Goal: Book appointment/travel/reservation

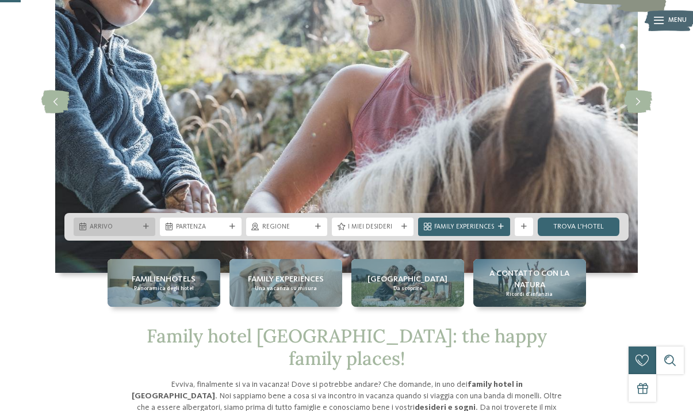
click at [150, 226] on div at bounding box center [146, 227] width 9 height 6
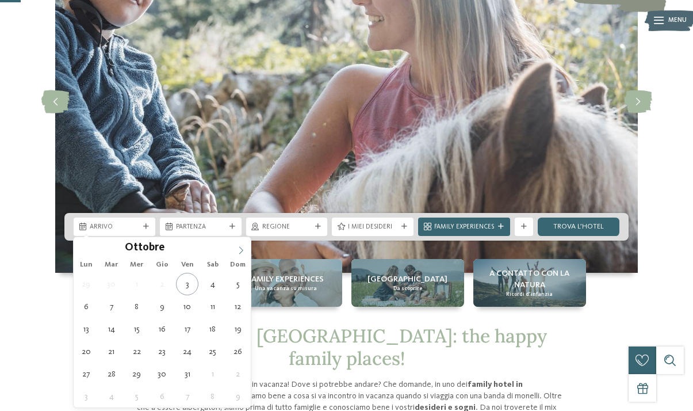
click at [238, 249] on icon at bounding box center [241, 250] width 8 height 8
type input "****"
click at [238, 249] on icon at bounding box center [241, 250] width 8 height 8
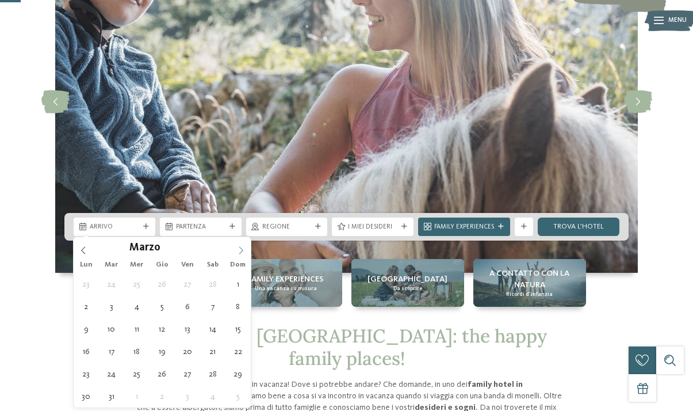
click at [238, 249] on icon at bounding box center [241, 250] width 8 height 8
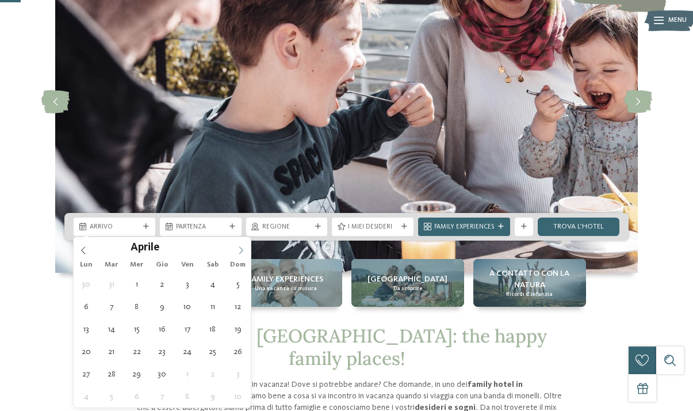
click at [238, 249] on icon at bounding box center [241, 250] width 8 height 8
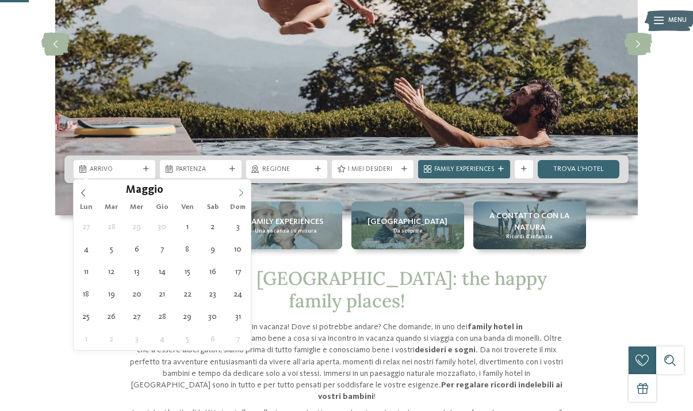
click at [243, 189] on icon at bounding box center [241, 193] width 8 height 8
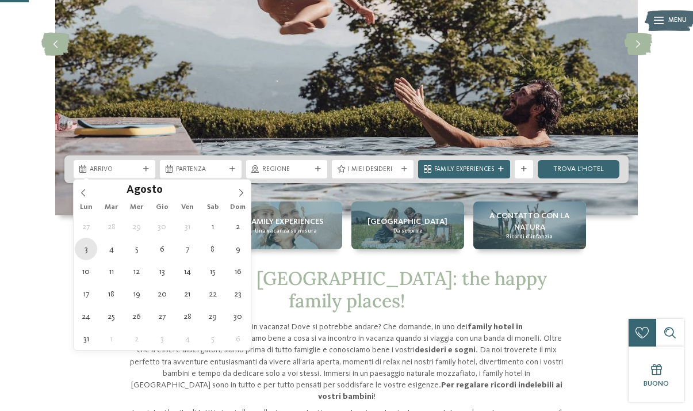
type div "[DATE]"
type input "****"
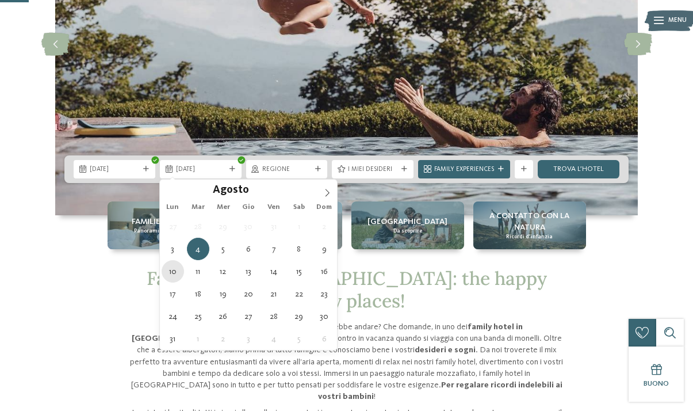
type div "[DATE]"
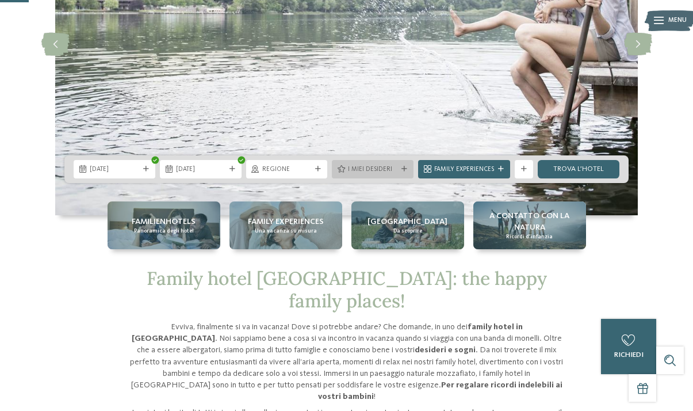
click at [404, 167] on icon at bounding box center [405, 169] width 6 height 6
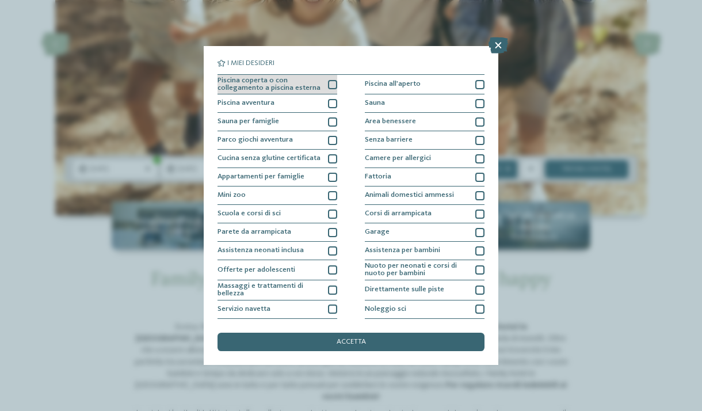
click at [244, 86] on span "Piscina coperta o con collegamento a piscina esterna" at bounding box center [270, 84] width 104 height 15
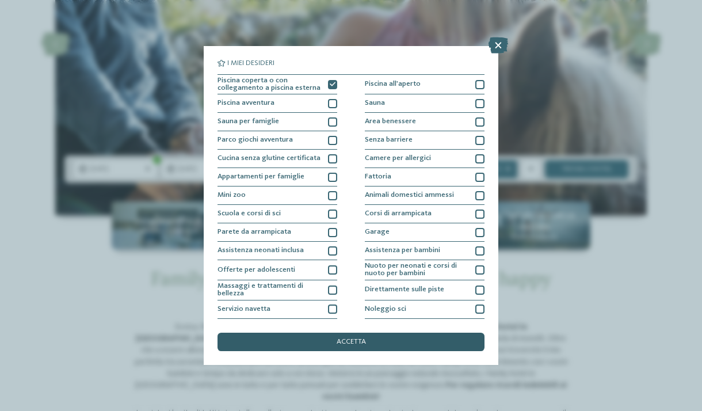
click at [338, 339] on span "accetta" at bounding box center [351, 341] width 29 height 7
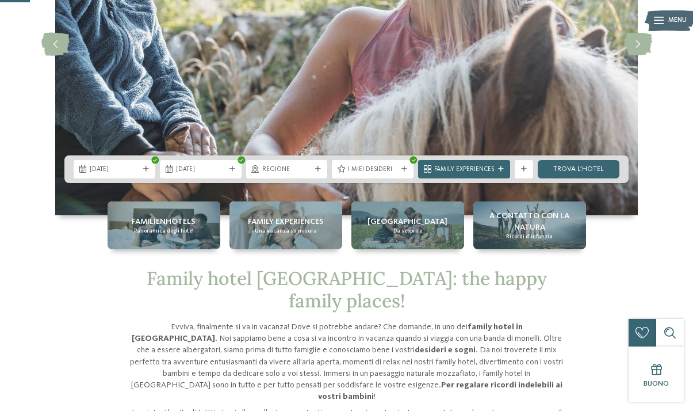
scroll to position [230, 0]
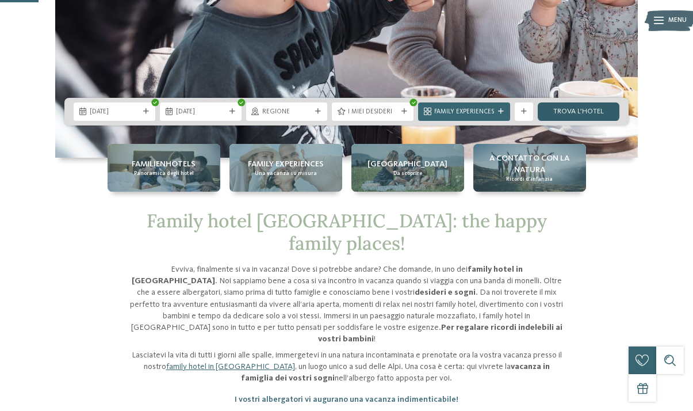
click at [560, 109] on link "trova l’hotel" at bounding box center [579, 111] width 82 height 18
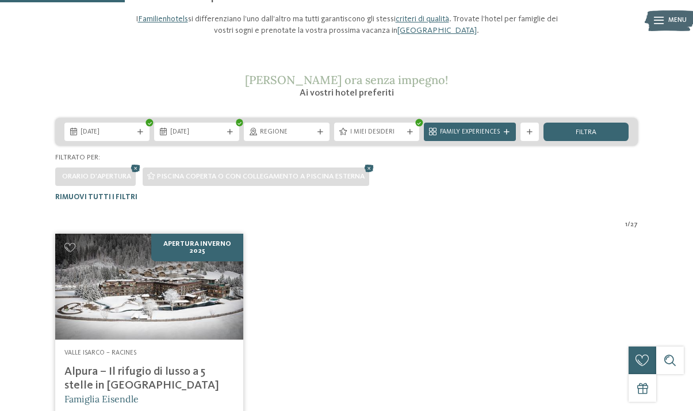
scroll to position [112, 0]
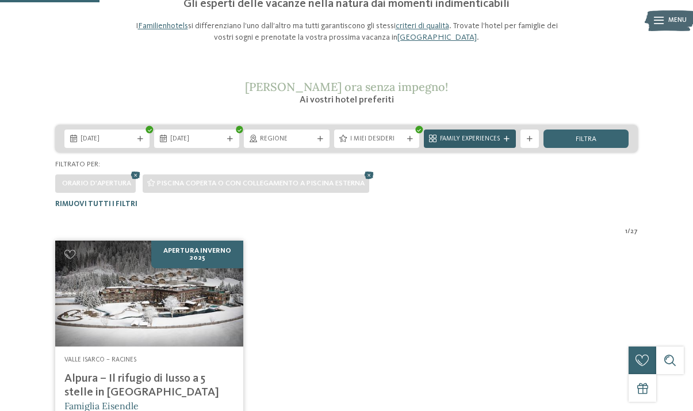
click at [449, 137] on span "Family Experiences" at bounding box center [470, 139] width 60 height 9
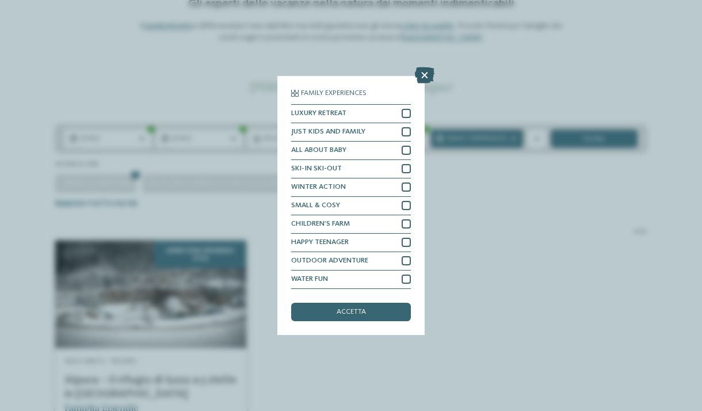
click at [423, 73] on icon at bounding box center [425, 75] width 20 height 16
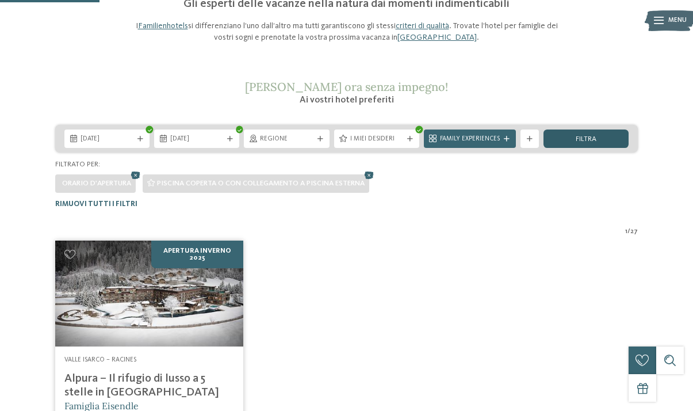
click at [563, 133] on div "filtra" at bounding box center [586, 138] width 85 height 18
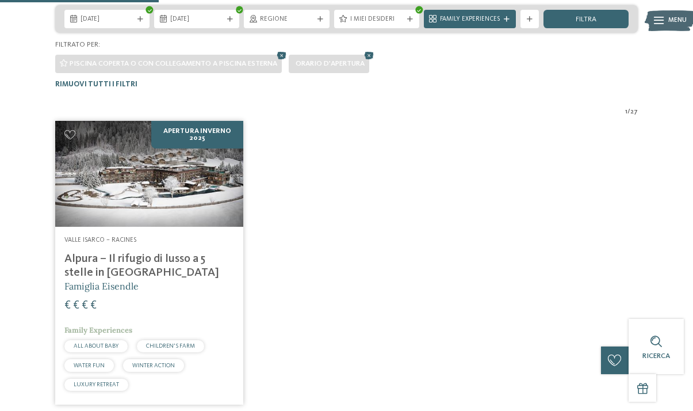
scroll to position [169, 0]
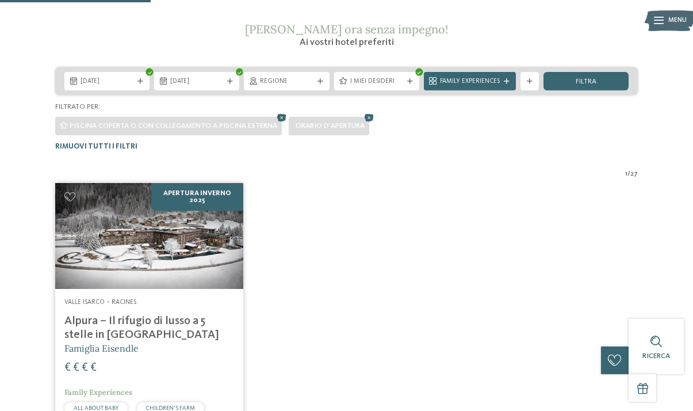
click at [264, 134] on div "Piscina coperta o con collegamento a piscina esterna" at bounding box center [168, 126] width 227 height 18
drag, startPoint x: 270, startPoint y: 123, endPoint x: 277, endPoint y: 121, distance: 7.0
click at [271, 123] on span "Piscina coperta o con collegamento a piscina esterna" at bounding box center [174, 125] width 208 height 7
click at [280, 120] on icon at bounding box center [282, 118] width 14 height 12
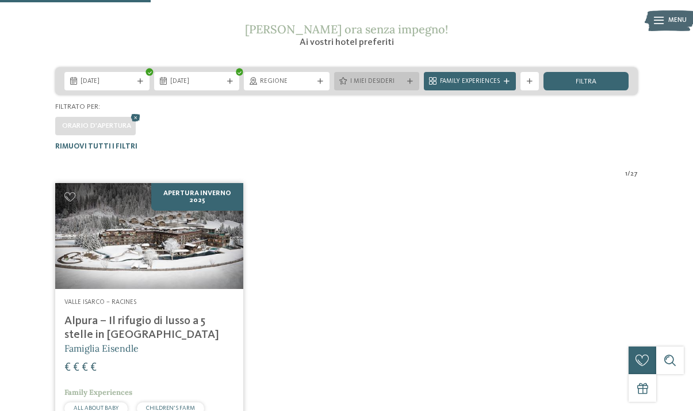
click at [411, 82] on icon at bounding box center [410, 82] width 6 height 6
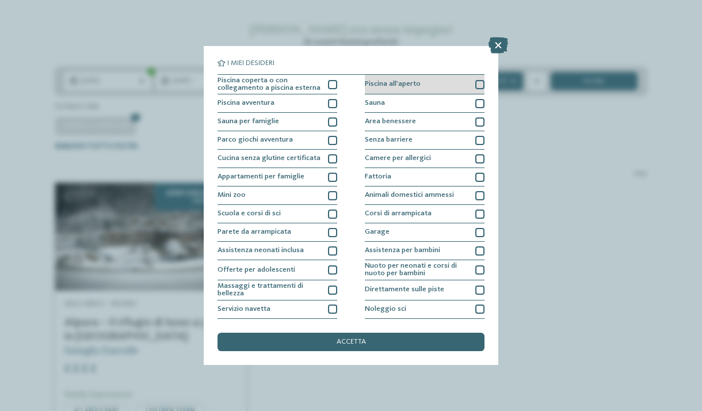
click at [372, 82] on span "Piscina all'aperto" at bounding box center [393, 84] width 56 height 7
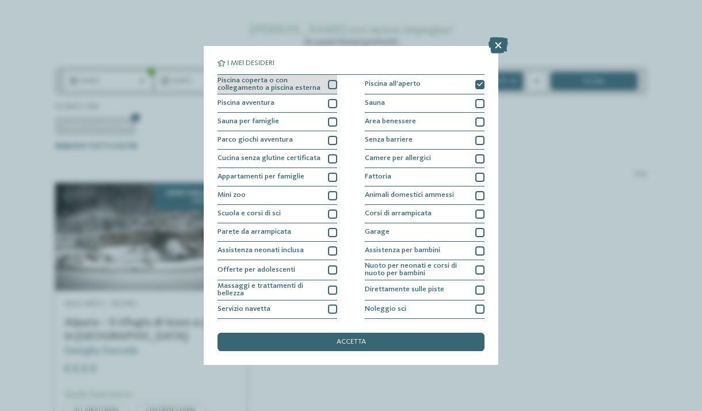
click at [329, 86] on div at bounding box center [332, 84] width 9 height 9
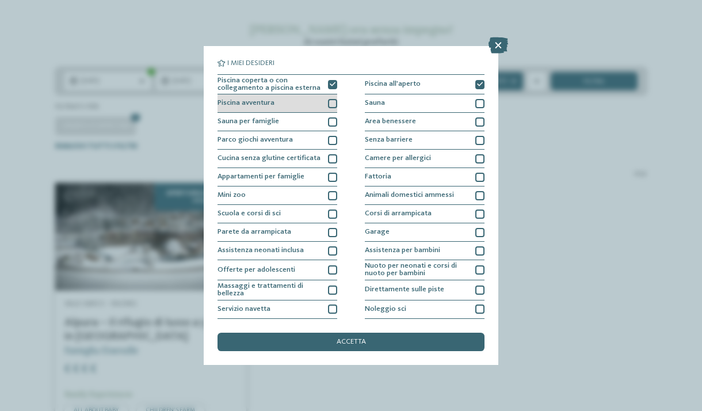
click at [325, 108] on div "Piscina avventura" at bounding box center [278, 103] width 120 height 18
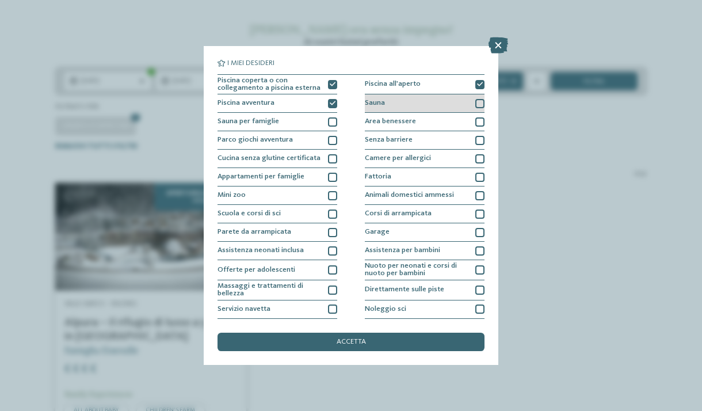
click at [370, 108] on div "Sauna" at bounding box center [425, 103] width 120 height 18
click at [373, 122] on span "Area benessere" at bounding box center [390, 121] width 51 height 7
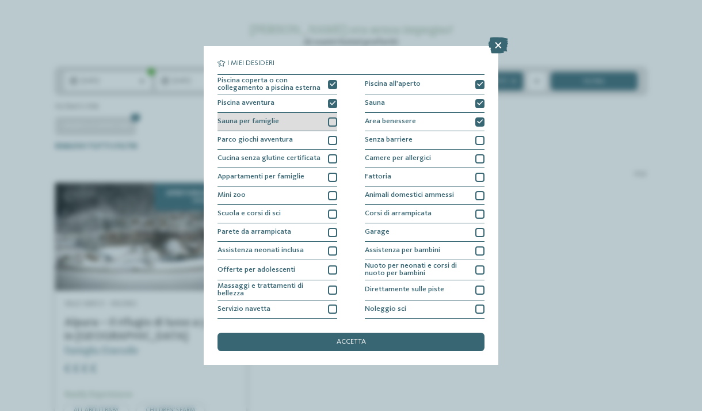
click at [330, 125] on div at bounding box center [332, 121] width 9 height 9
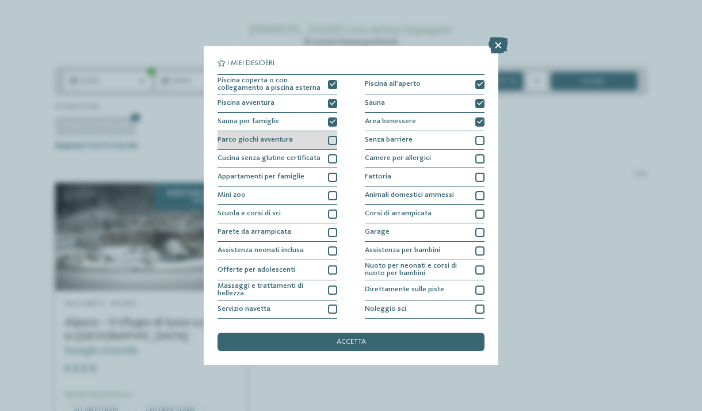
click at [328, 138] on div at bounding box center [332, 140] width 9 height 9
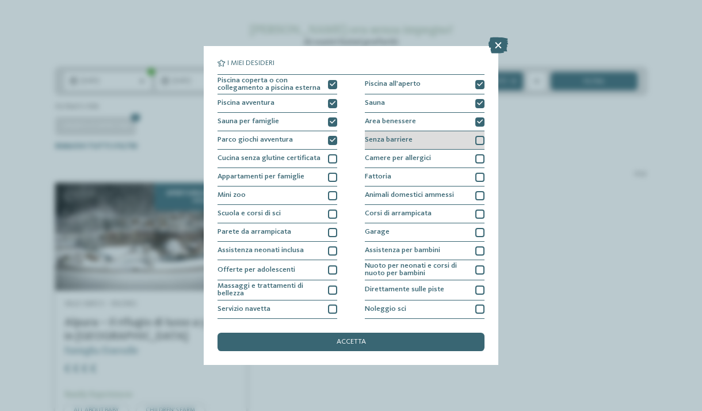
click at [376, 139] on span "Senza barriere" at bounding box center [389, 139] width 48 height 7
click at [376, 143] on span "Senza barriere" at bounding box center [389, 139] width 48 height 7
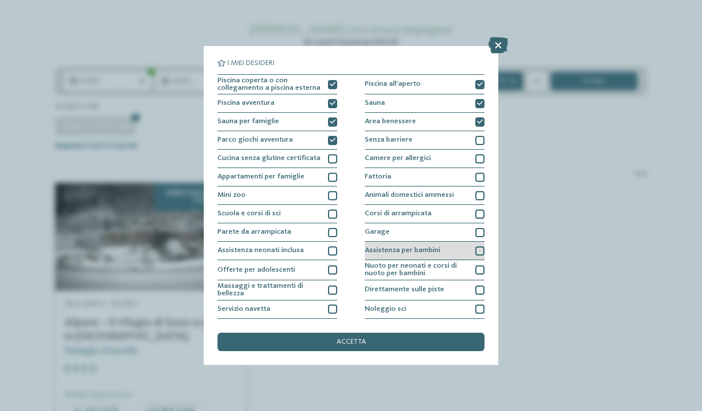
click at [375, 247] on span "Assistenza per bambini" at bounding box center [402, 250] width 75 height 7
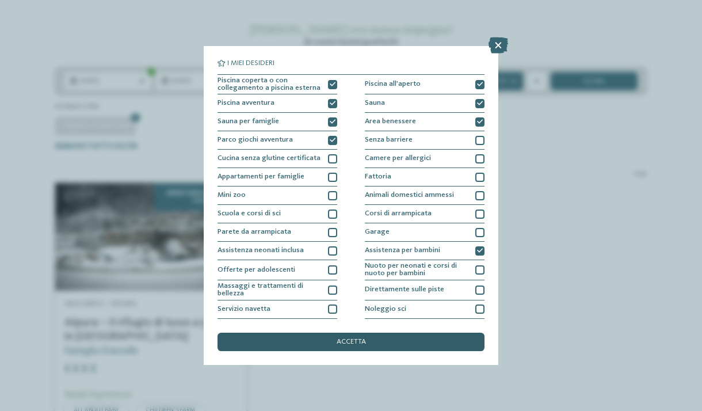
click at [289, 343] on div "accetta" at bounding box center [351, 342] width 267 height 18
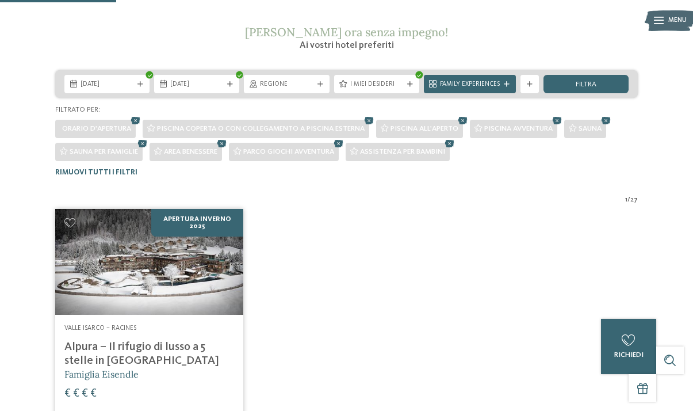
scroll to position [135, 0]
